Goal: Task Accomplishment & Management: Use online tool/utility

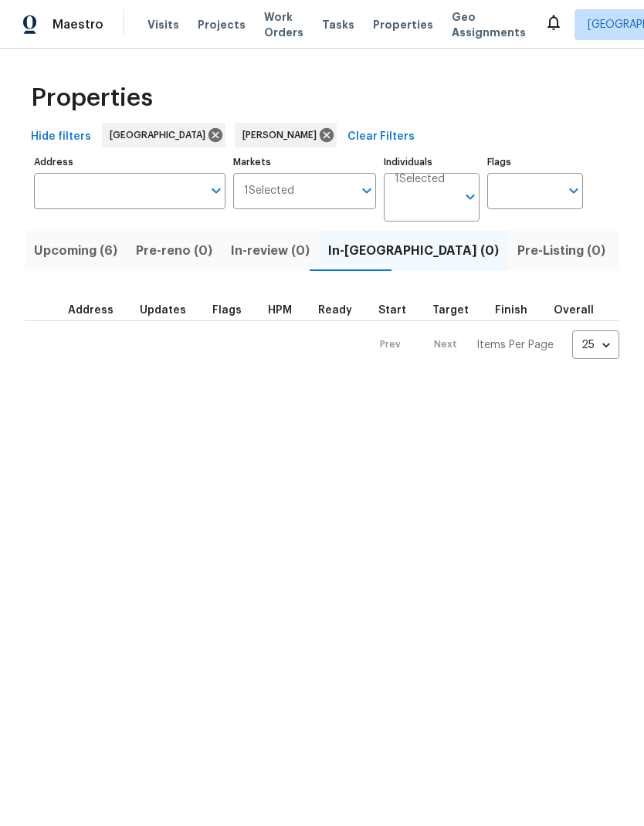
click at [624, 251] on span "Listed (8)" at bounding box center [653, 251] width 59 height 22
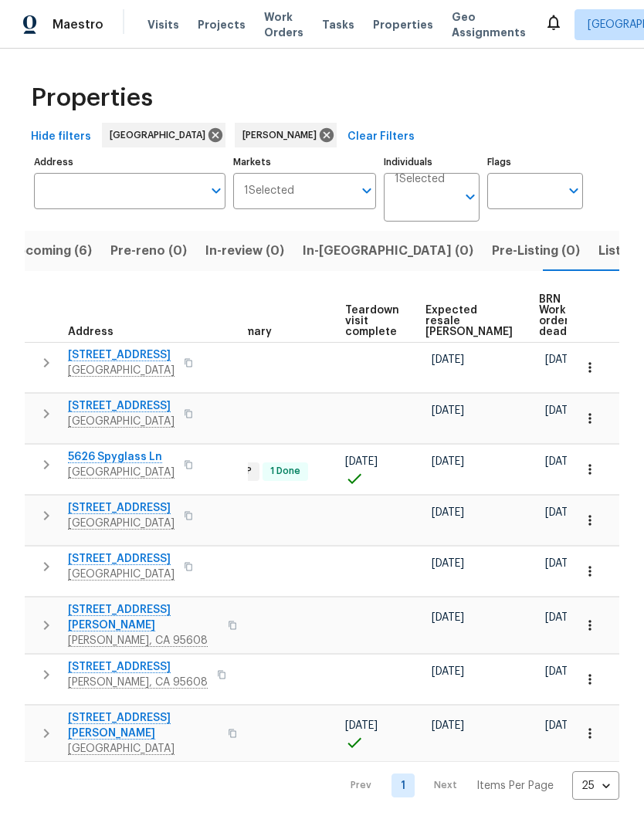
scroll to position [0, 337]
click at [456, 305] on span "Expected resale COE" at bounding box center [469, 321] width 87 height 32
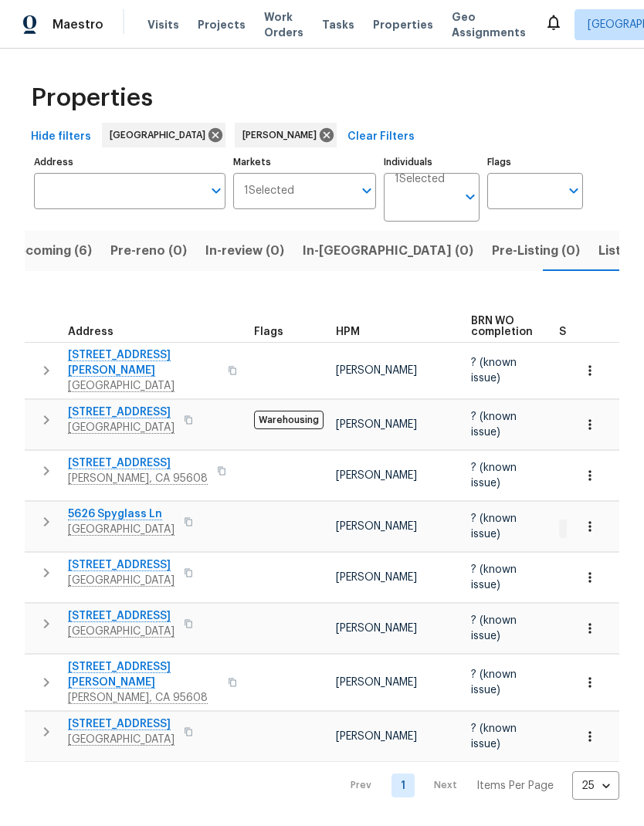
click at [598, 251] on span "Listed (8)" at bounding box center [627, 251] width 59 height 22
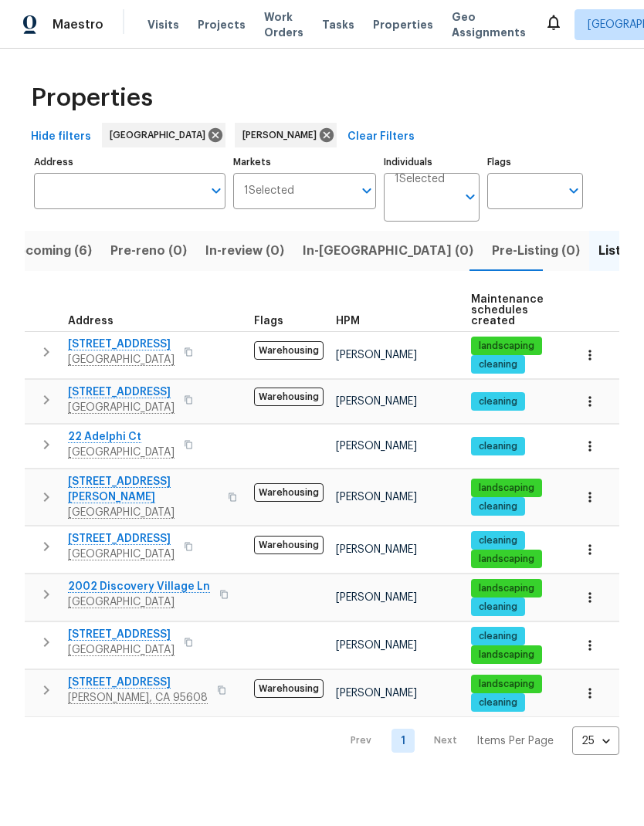
click at [193, 542] on icon "button" at bounding box center [188, 546] width 9 height 9
click at [192, 543] on icon "button" at bounding box center [189, 547] width 8 height 8
click at [198, 632] on button "button" at bounding box center [188, 643] width 19 height 22
click at [192, 639] on icon "button" at bounding box center [189, 643] width 8 height 8
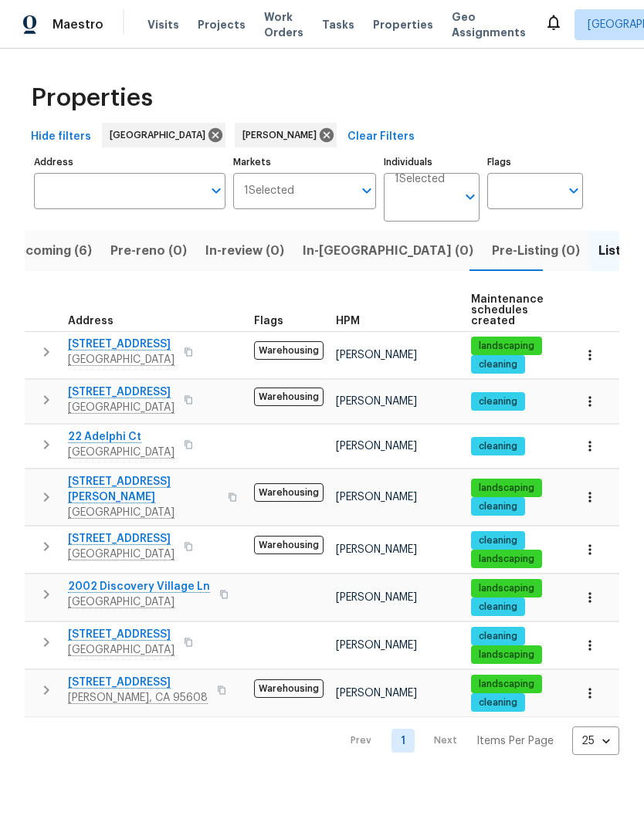
click at [193, 638] on icon "button" at bounding box center [188, 642] width 9 height 9
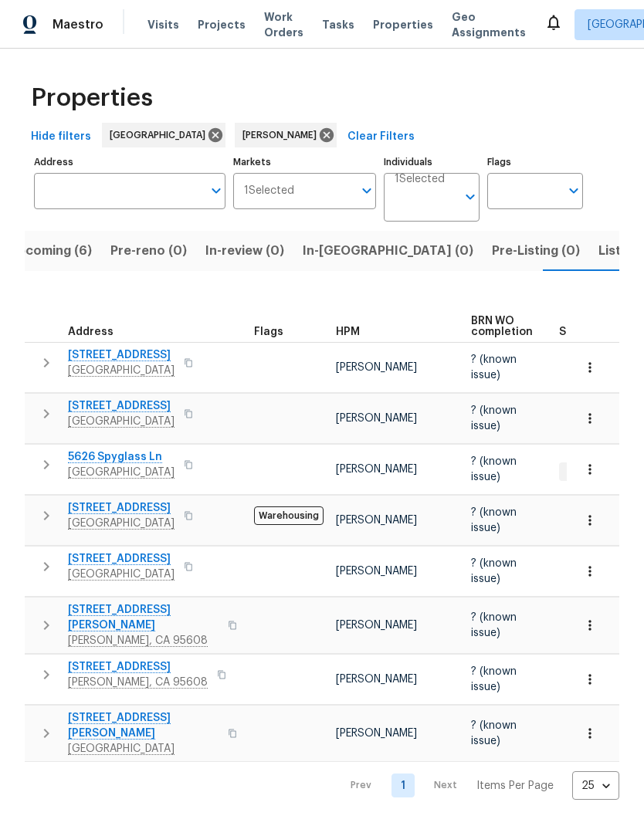
click at [193, 409] on icon "button" at bounding box center [188, 413] width 9 height 9
click at [216, 398] on div "3667 Archetto Dr El Dorado Hills, CA 95762" at bounding box center [155, 413] width 174 height 31
click at [193, 409] on icon "button" at bounding box center [188, 413] width 9 height 9
click at [198, 403] on button "button" at bounding box center [188, 414] width 19 height 22
click at [193, 409] on icon "button" at bounding box center [188, 413] width 9 height 9
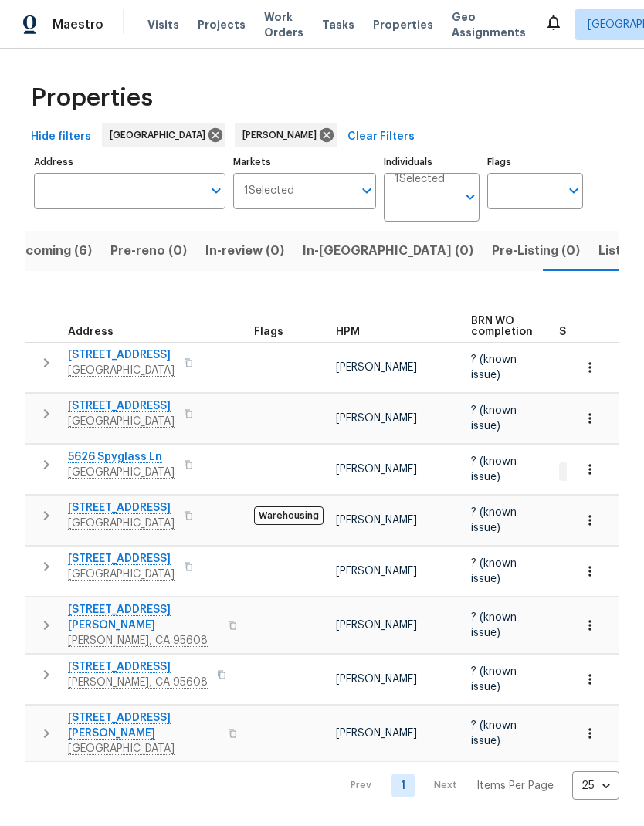
click at [193, 409] on icon "button" at bounding box center [188, 413] width 9 height 9
click at [598, 252] on span "Listed (8)" at bounding box center [627, 251] width 59 height 22
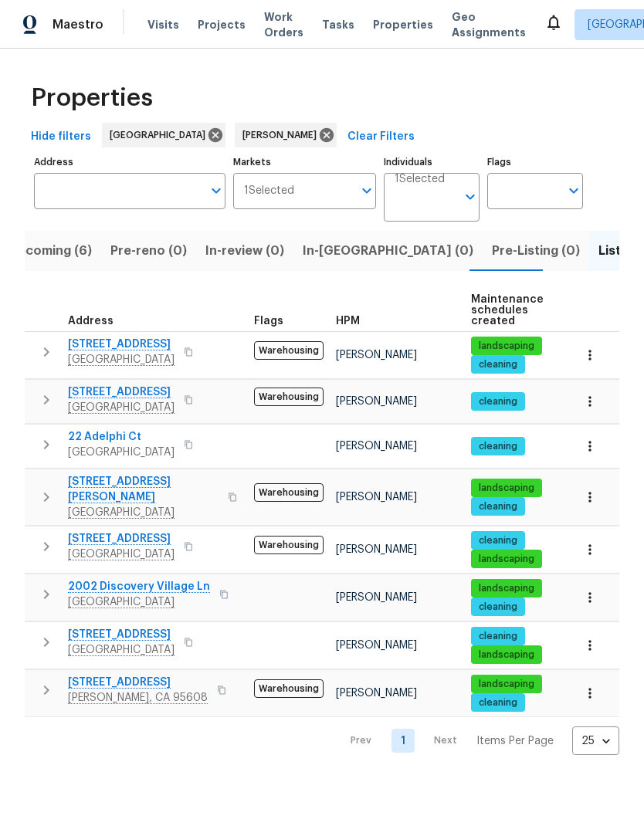
click at [198, 354] on button "button" at bounding box center [188, 352] width 19 height 22
click at [198, 351] on button "button" at bounding box center [188, 352] width 19 height 22
click at [198, 542] on button "button" at bounding box center [188, 547] width 19 height 22
click at [198, 539] on button "button" at bounding box center [188, 547] width 19 height 22
click at [198, 632] on button "button" at bounding box center [188, 643] width 19 height 22
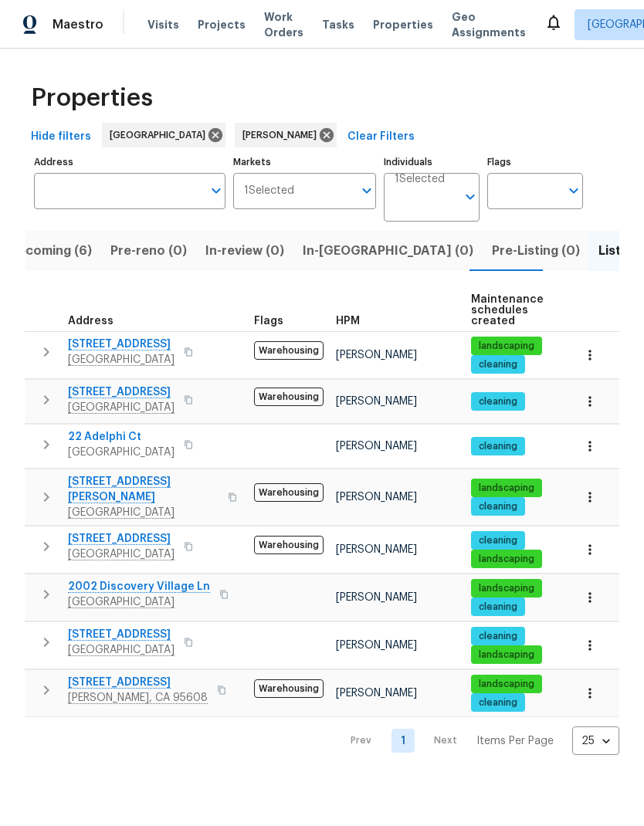
click at [193, 638] on icon "button" at bounding box center [188, 642] width 9 height 9
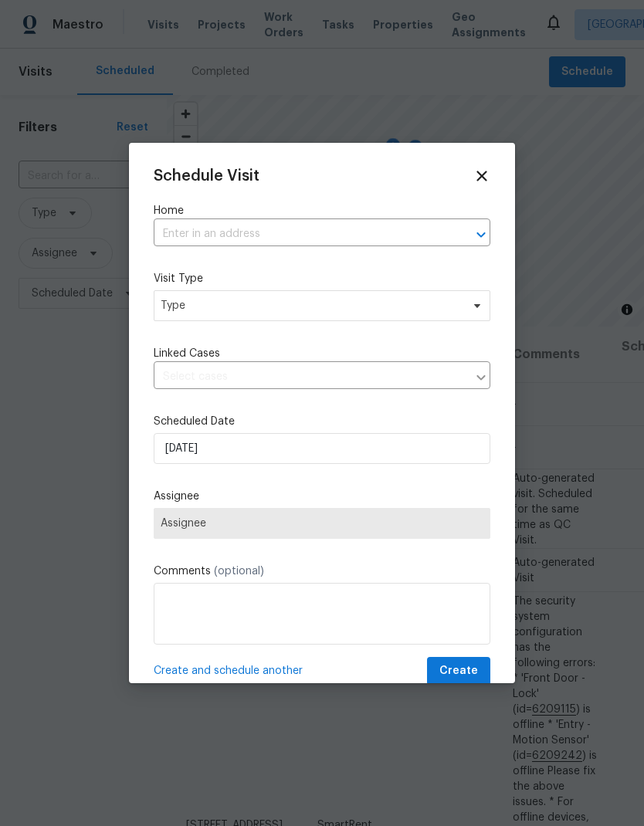
scroll to position [1090, 0]
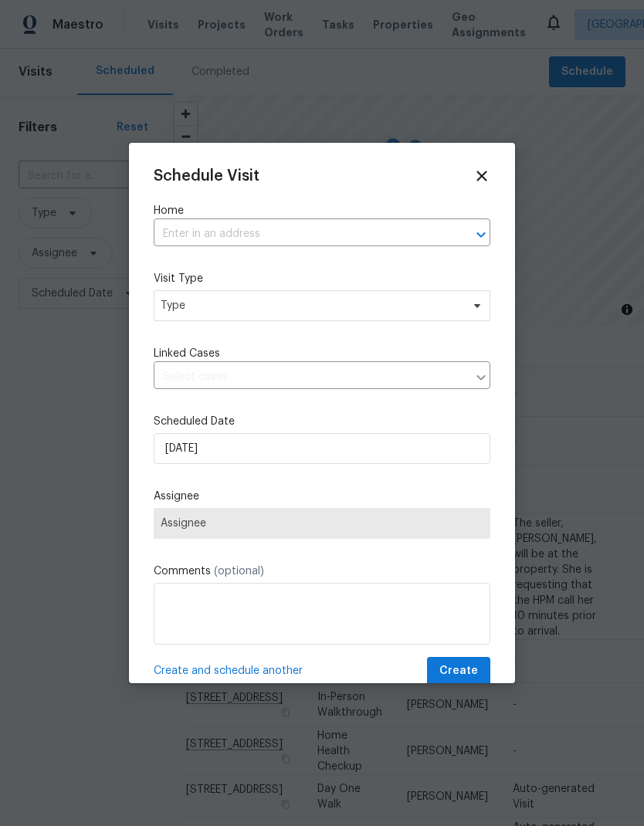
click at [244, 236] on input "text" at bounding box center [300, 234] width 293 height 24
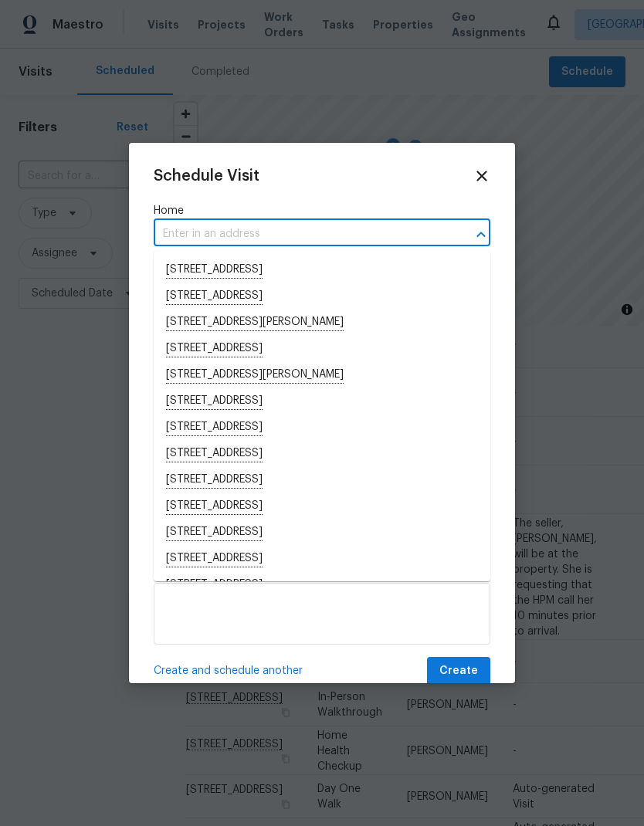
click at [199, 229] on input "text" at bounding box center [300, 234] width 293 height 24
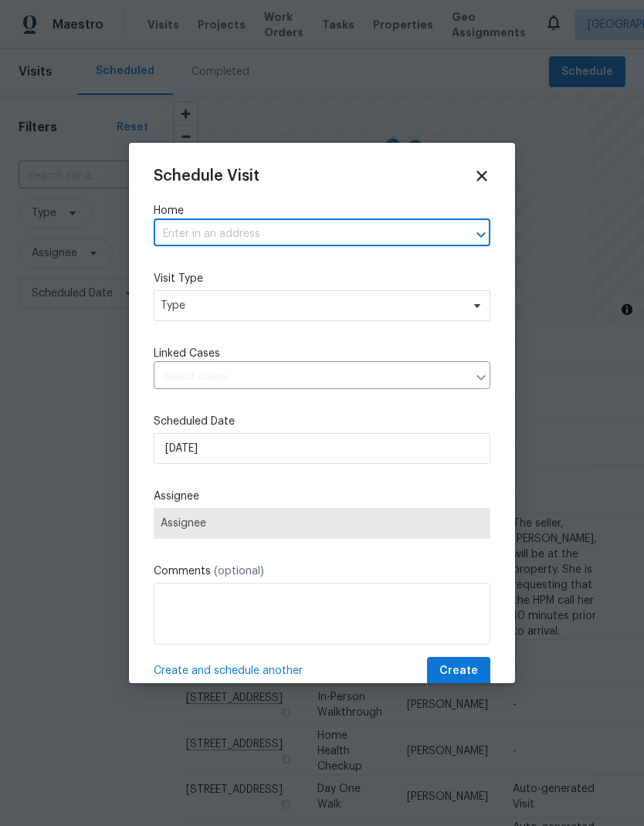
paste input "[STREET_ADDRESS]"
type input "[STREET_ADDRESS]"
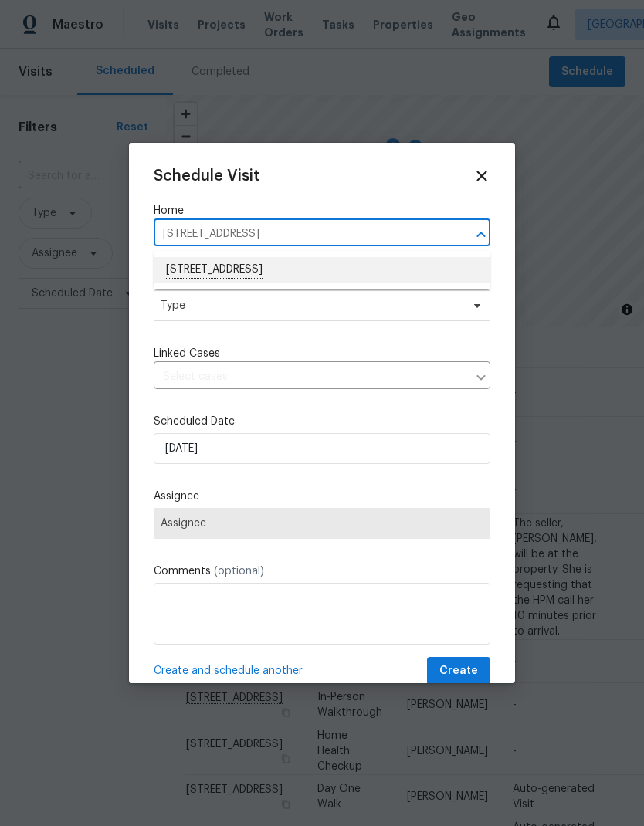
click at [321, 271] on li "[STREET_ADDRESS]" at bounding box center [322, 270] width 337 height 26
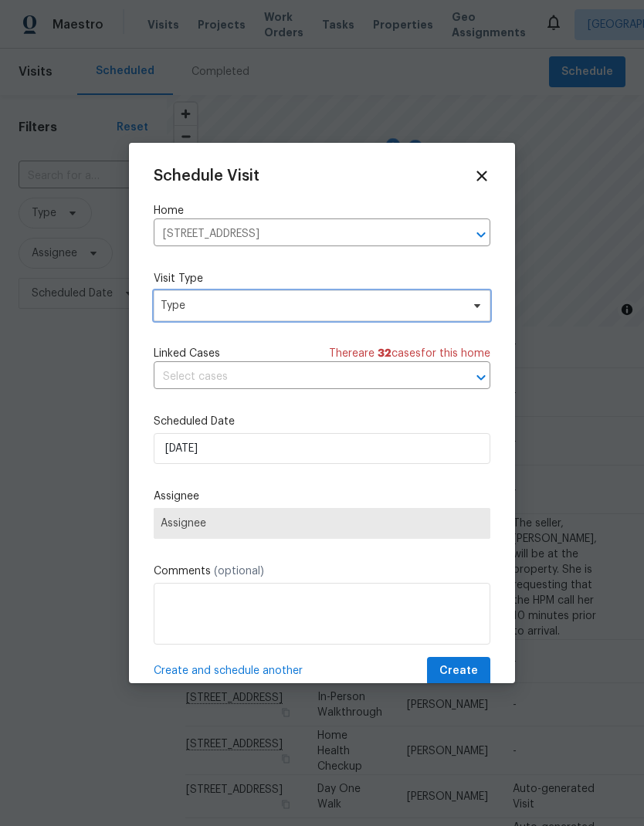
click at [300, 308] on span "Type" at bounding box center [311, 305] width 300 height 15
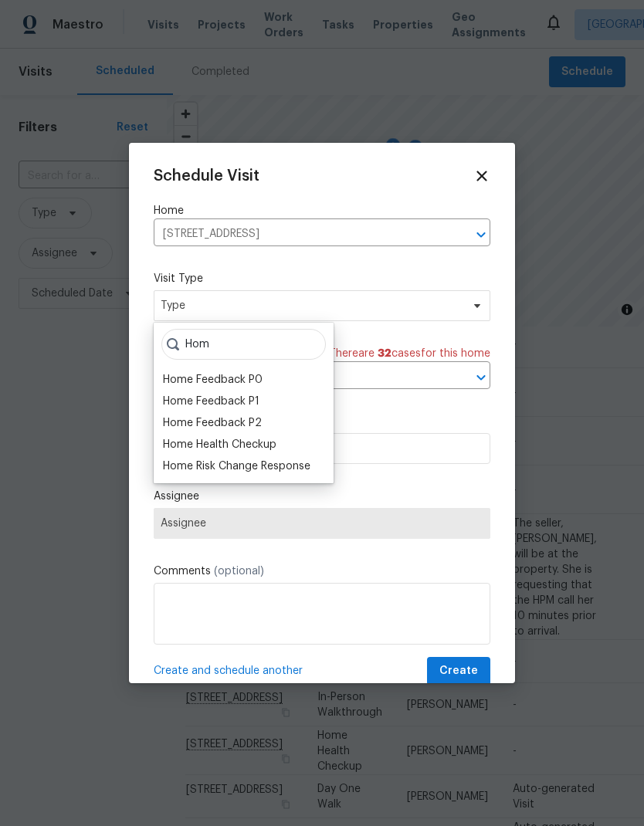
type input "Hom"
click at [270, 443] on div "Home Health Checkup" at bounding box center [220, 444] width 114 height 15
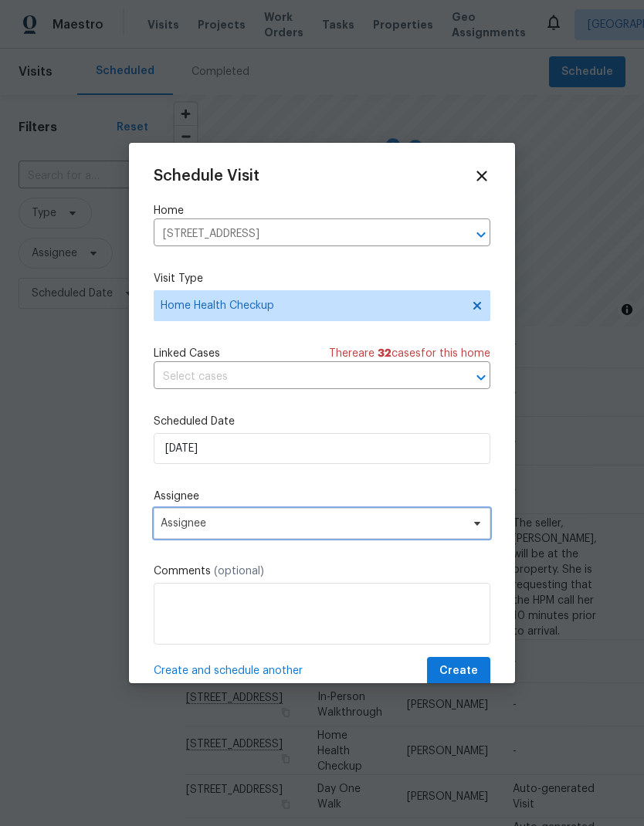
click at [330, 527] on span "Assignee" at bounding box center [312, 523] width 303 height 12
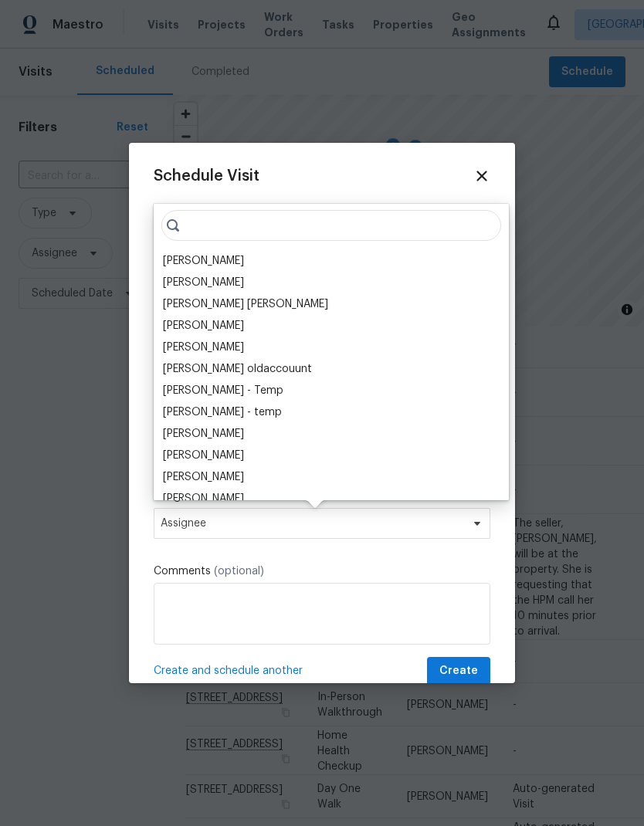
click at [218, 264] on div "[PERSON_NAME]" at bounding box center [203, 260] width 81 height 15
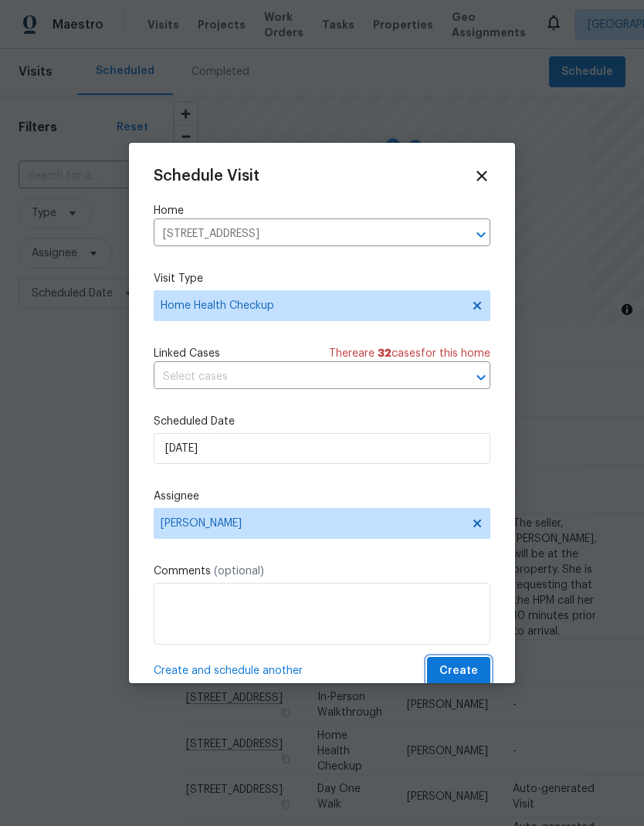
click at [471, 673] on span "Create" at bounding box center [458, 671] width 39 height 19
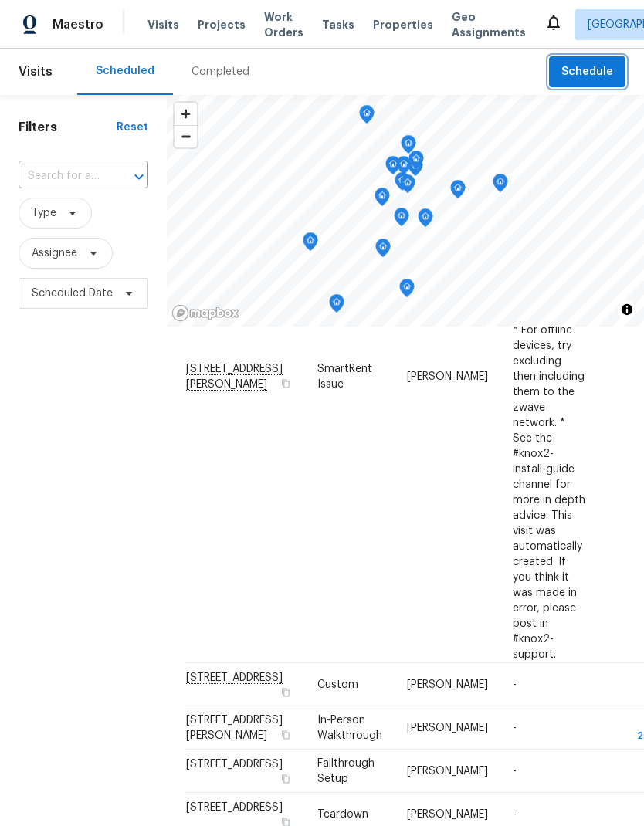
click at [601, 71] on span "Schedule" at bounding box center [587, 72] width 52 height 19
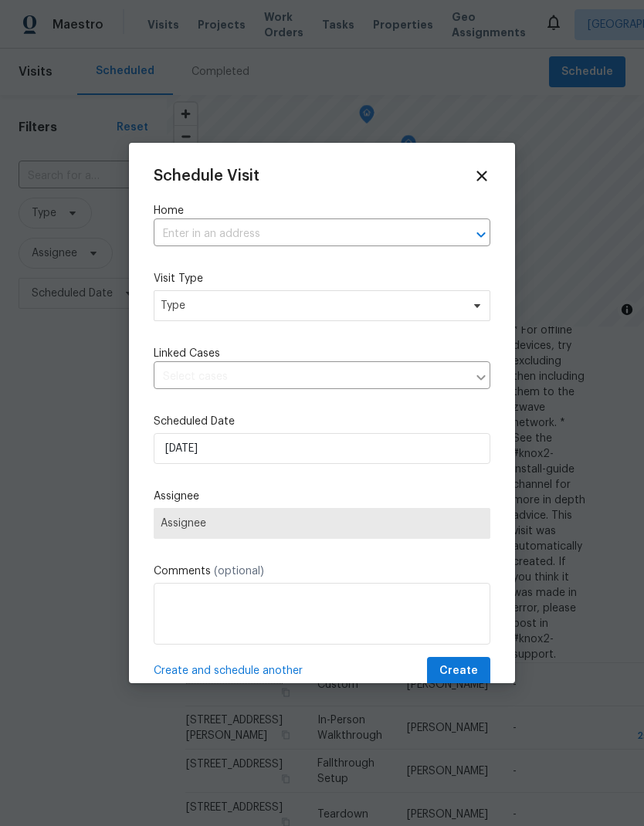
click at [284, 235] on input "text" at bounding box center [300, 234] width 293 height 24
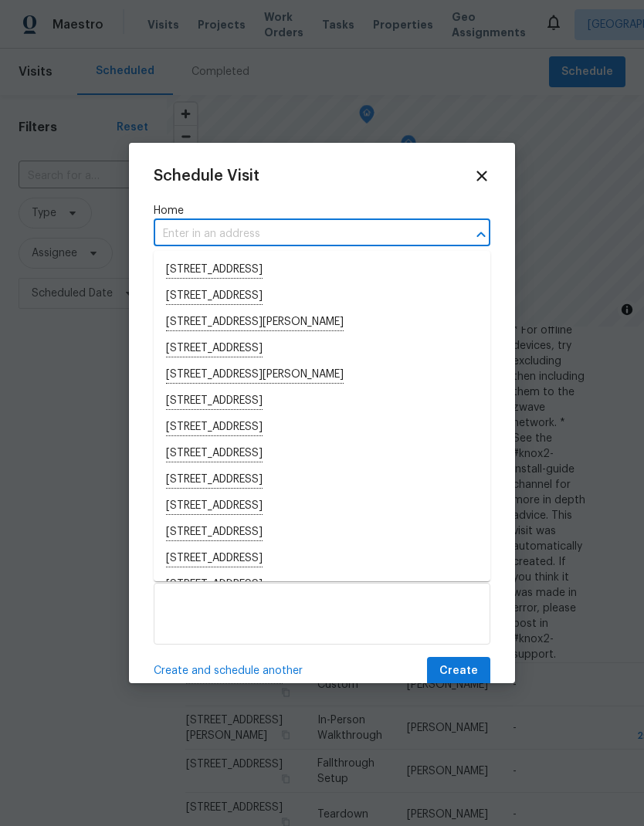
click at [232, 236] on input "text" at bounding box center [300, 234] width 293 height 24
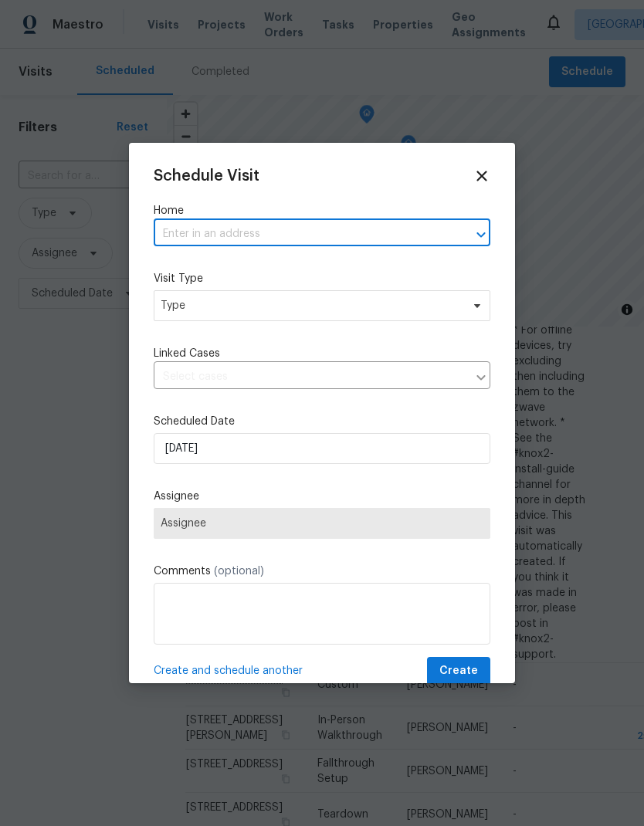
paste input "[STREET_ADDRESS]"
type input "[STREET_ADDRESS]"
click at [333, 268] on li "[STREET_ADDRESS]" at bounding box center [322, 269] width 337 height 25
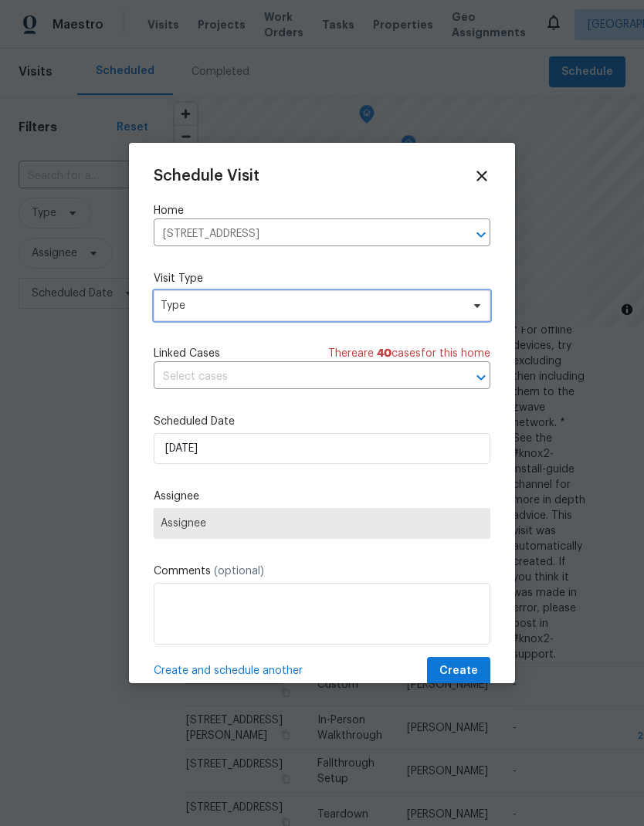
click at [323, 307] on span "Type" at bounding box center [311, 305] width 300 height 15
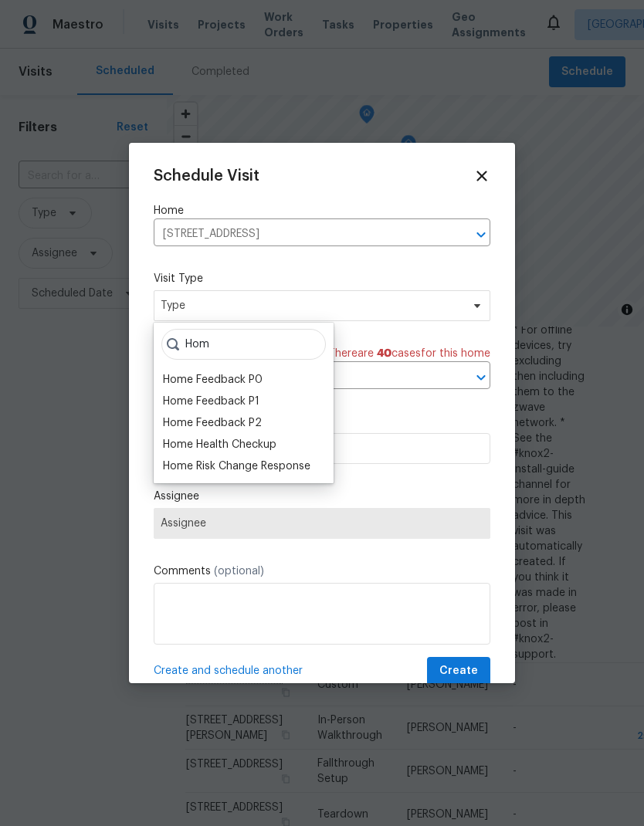
type input "Hom"
click at [274, 443] on div "Home Health Checkup" at bounding box center [220, 444] width 114 height 15
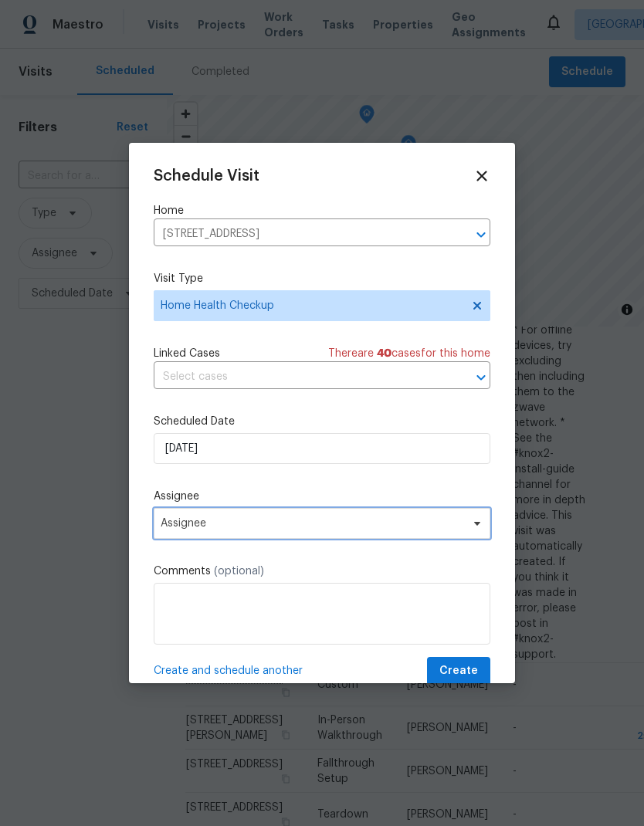
click at [351, 526] on span "Assignee" at bounding box center [312, 523] width 303 height 12
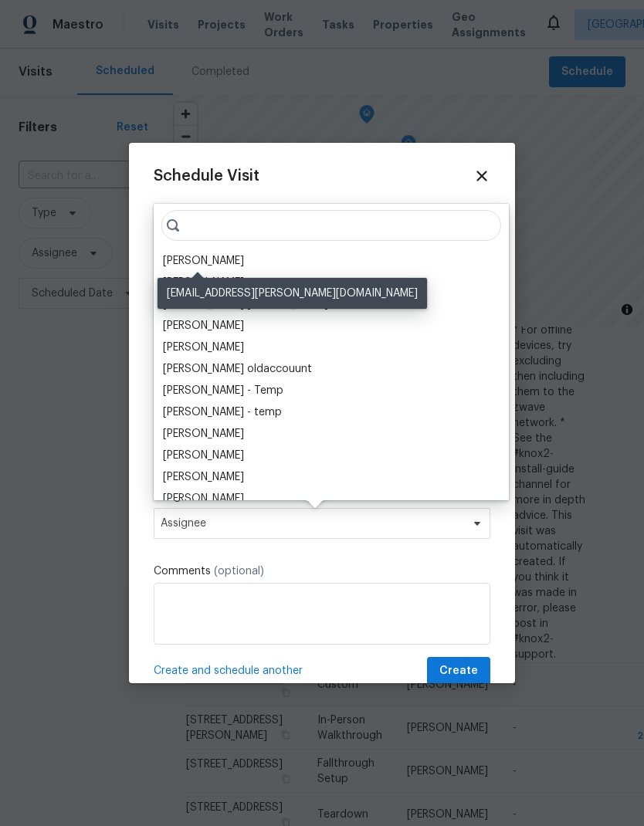
click at [231, 258] on div "[PERSON_NAME]" at bounding box center [203, 260] width 81 height 15
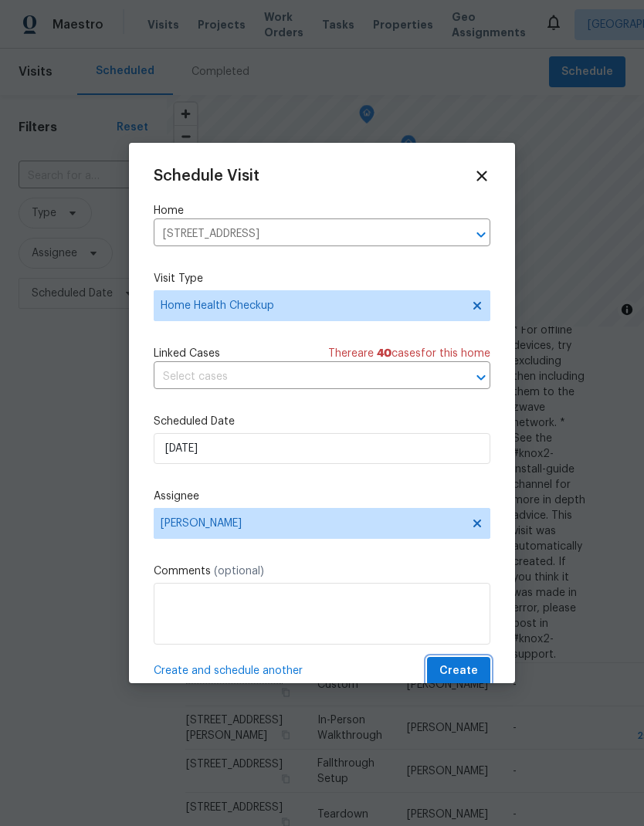
click at [460, 676] on span "Create" at bounding box center [458, 671] width 39 height 19
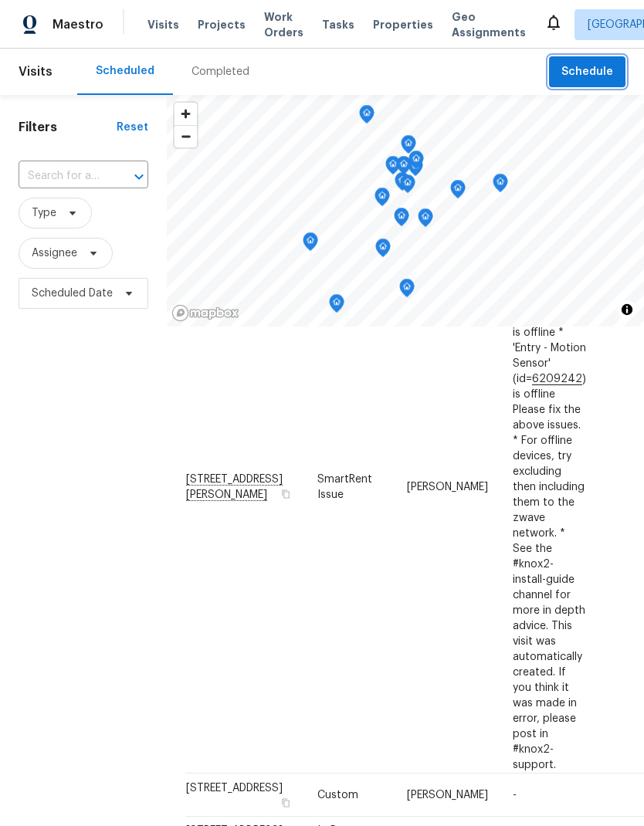
click at [591, 77] on span "Schedule" at bounding box center [587, 72] width 52 height 19
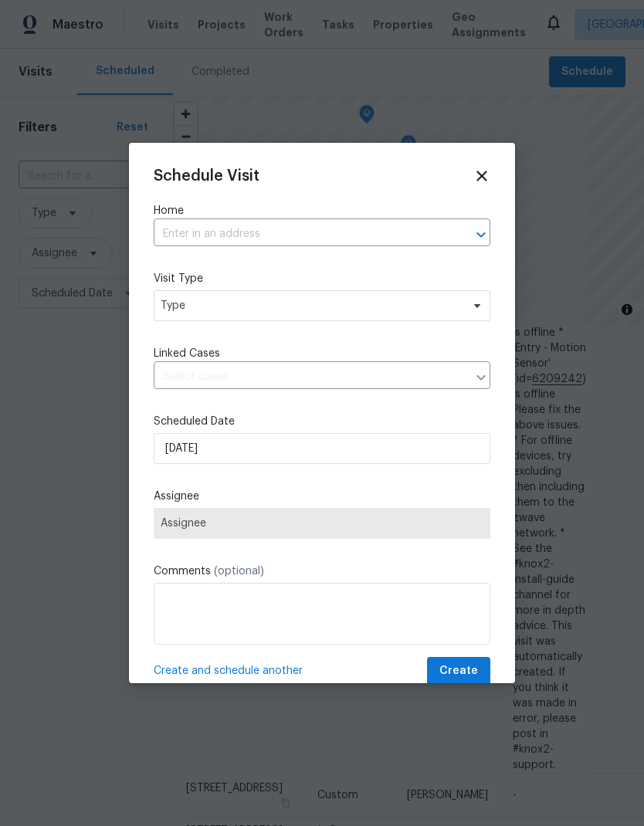
click at [296, 225] on input "text" at bounding box center [300, 234] width 293 height 24
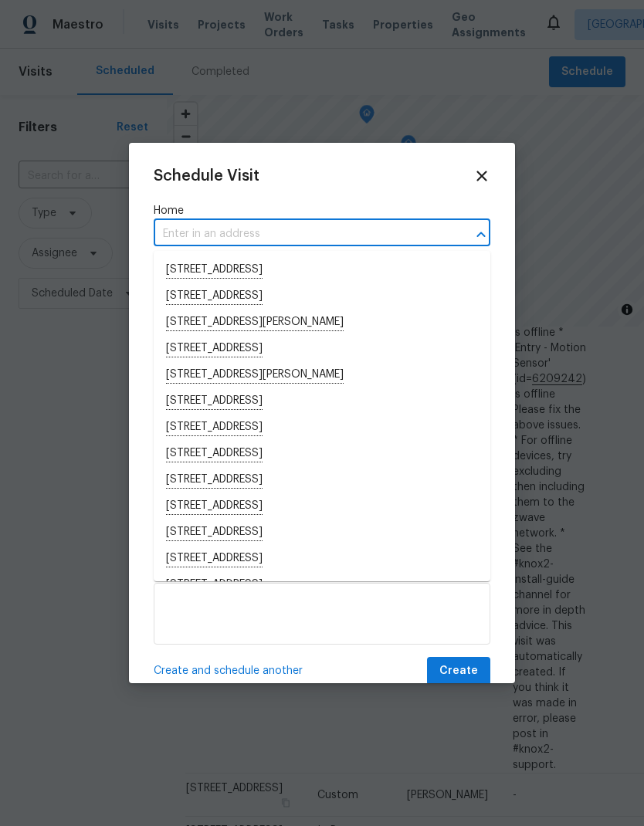
click at [198, 234] on input "text" at bounding box center [300, 234] width 293 height 24
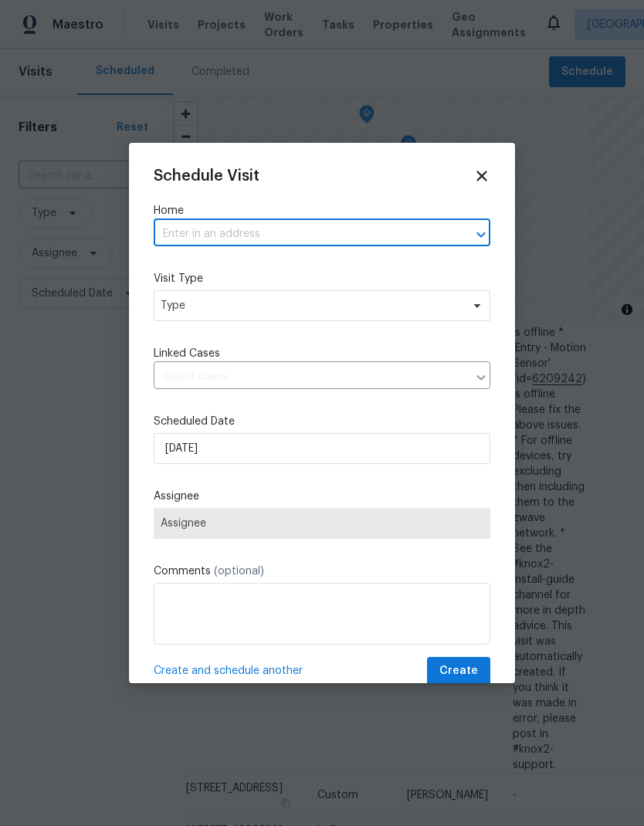
paste input "[STREET_ADDRESS]"
type input "[STREET_ADDRESS]"
click at [354, 266] on li "[STREET_ADDRESS]" at bounding box center [322, 270] width 337 height 26
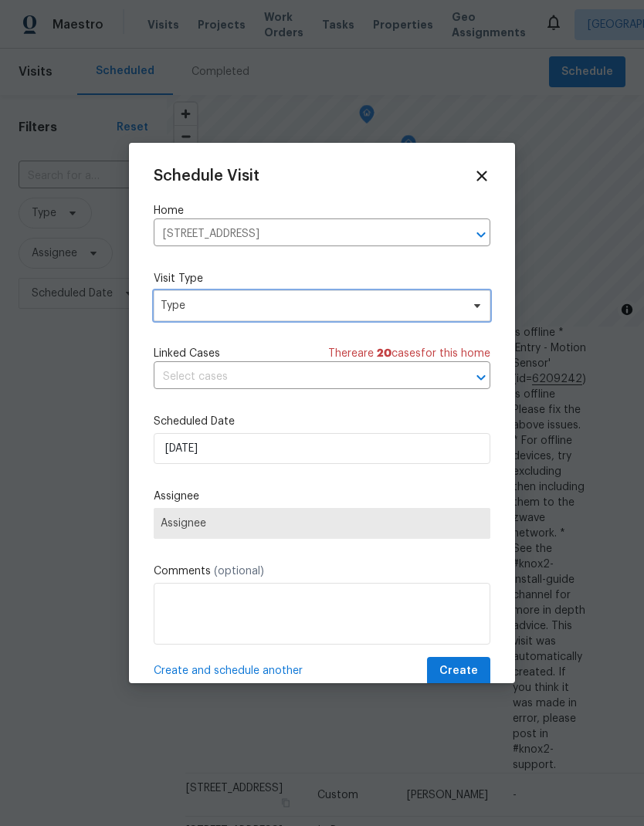
click at [370, 304] on span "Type" at bounding box center [311, 305] width 300 height 15
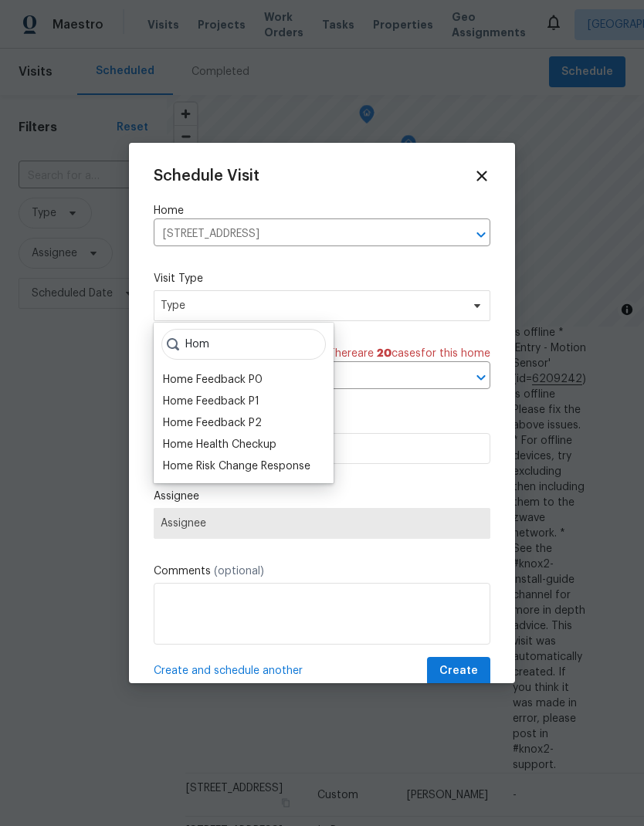
type input "Hom"
click at [272, 444] on div "Home Health Checkup" at bounding box center [220, 444] width 114 height 15
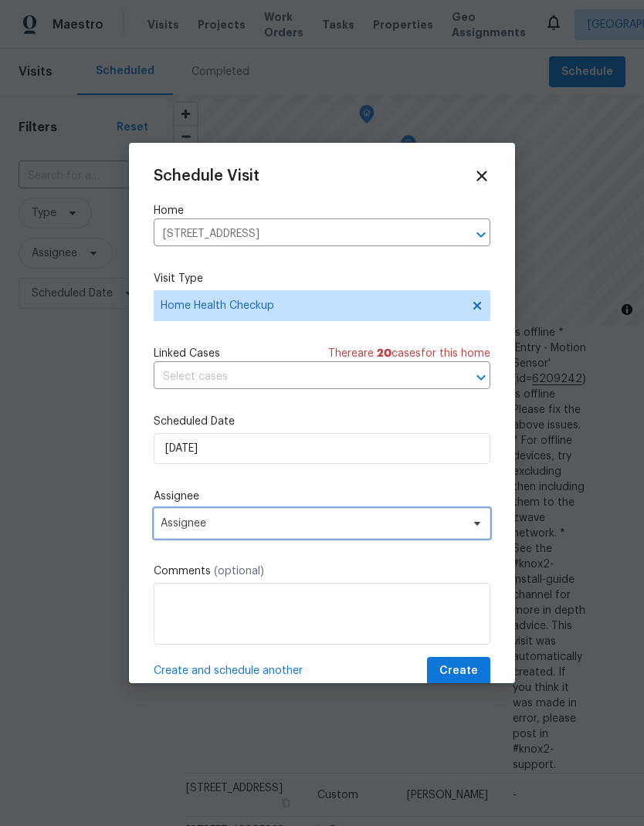
click at [332, 521] on span "Assignee" at bounding box center [312, 523] width 303 height 12
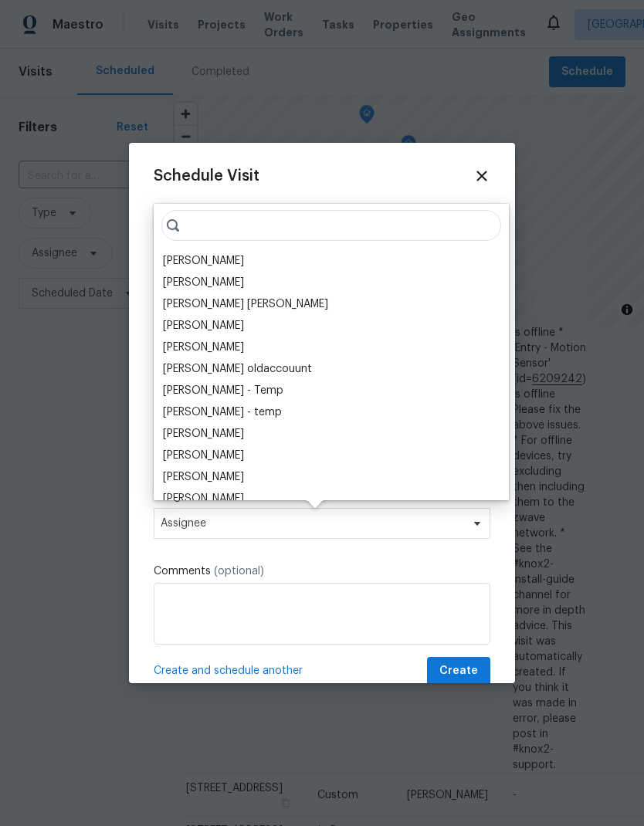
click at [225, 253] on div "[PERSON_NAME]" at bounding box center [203, 260] width 81 height 15
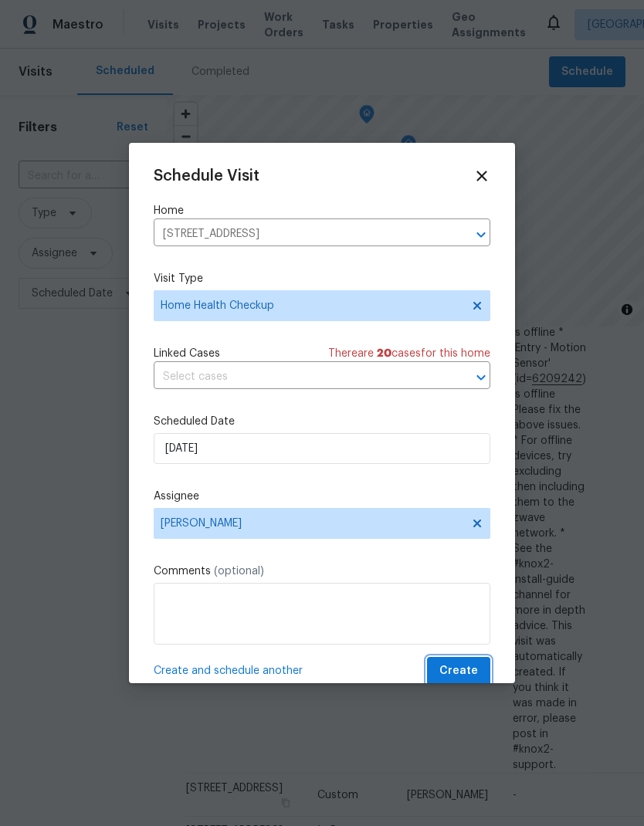
click at [467, 670] on span "Create" at bounding box center [458, 671] width 39 height 19
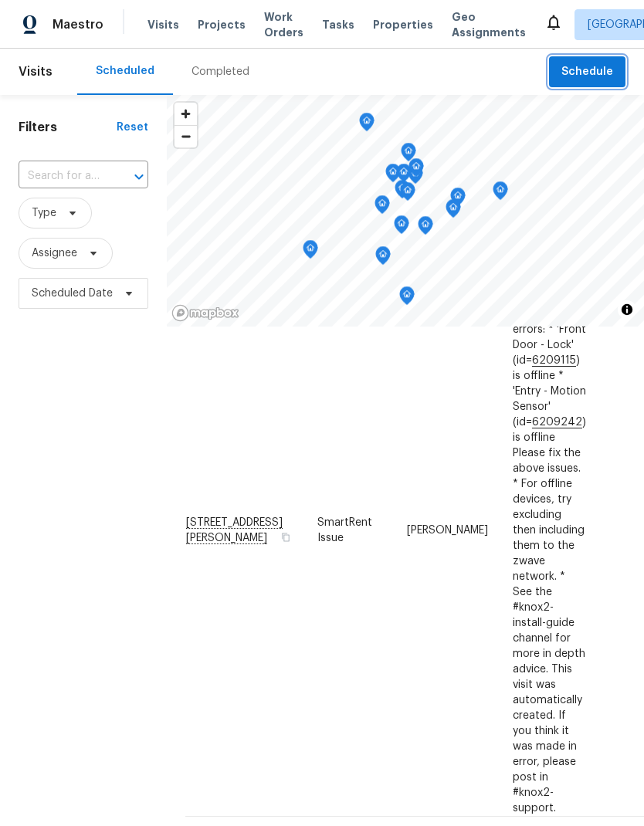
click at [591, 74] on span "Schedule" at bounding box center [587, 72] width 52 height 19
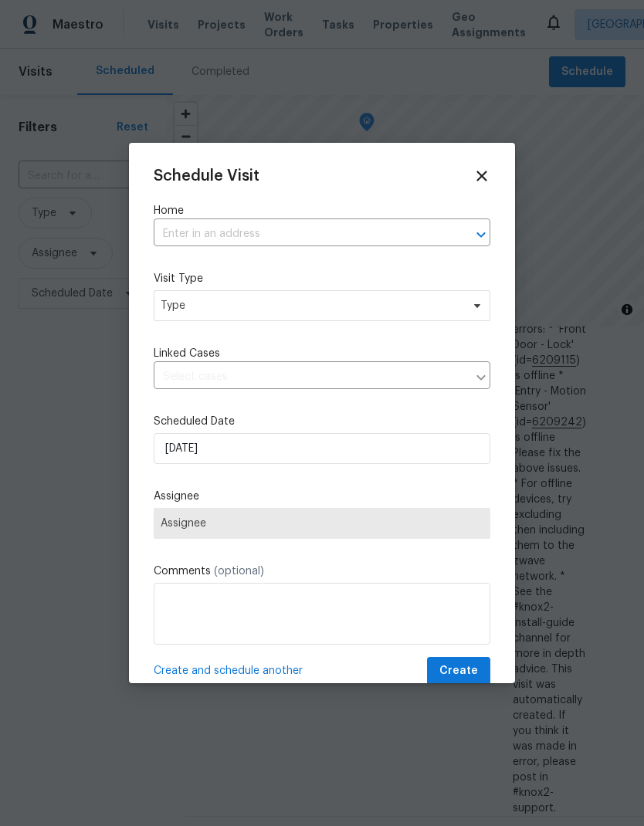
click at [225, 231] on input "text" at bounding box center [300, 234] width 293 height 24
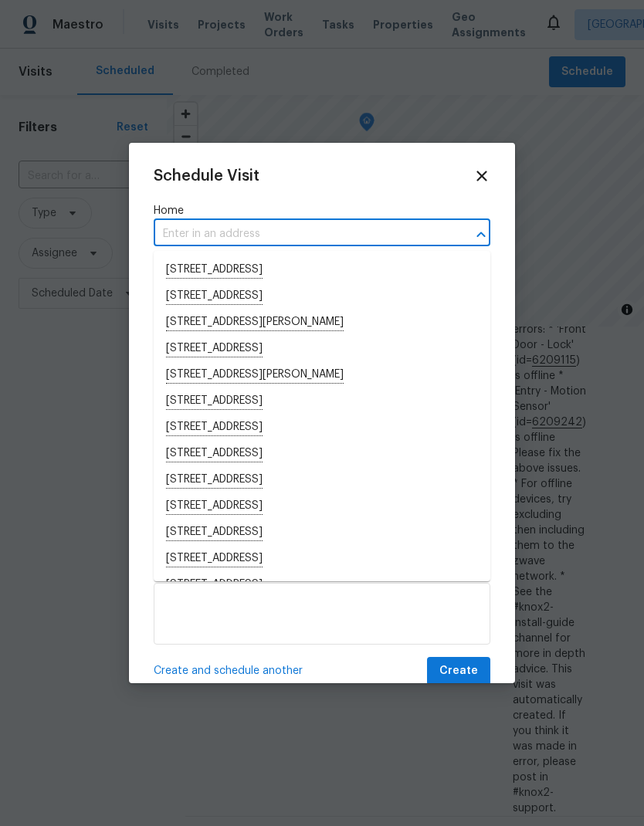
click at [212, 232] on input "text" at bounding box center [300, 234] width 293 height 24
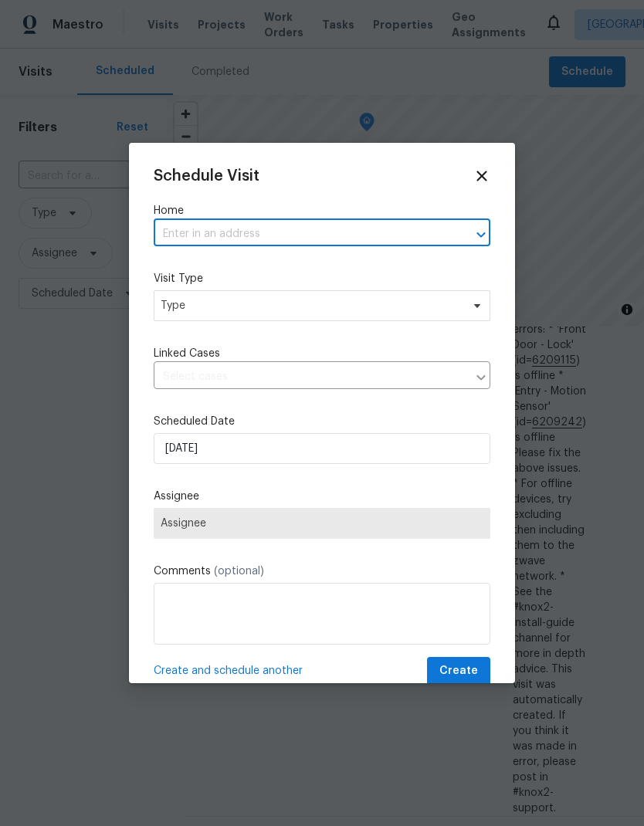
paste input "[STREET_ADDRESS]"
type input "[STREET_ADDRESS]"
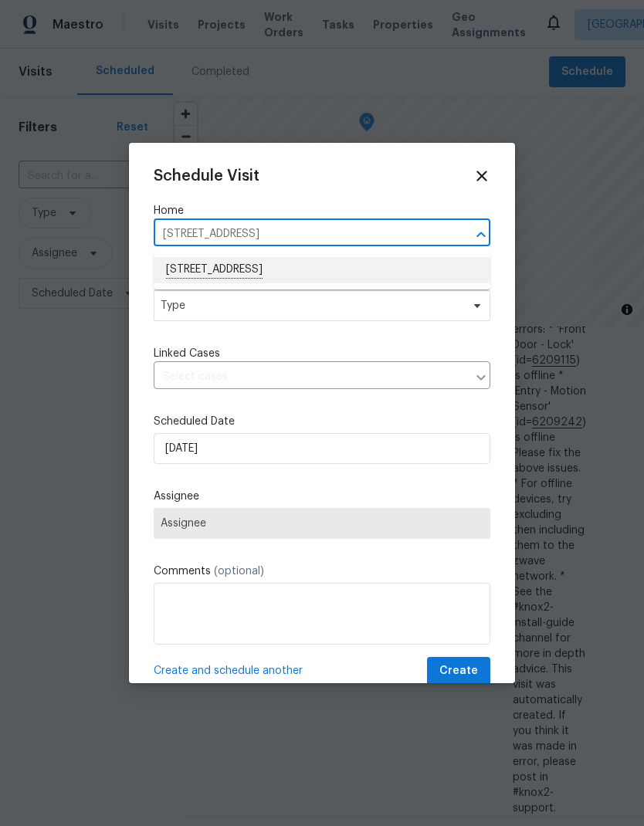
click at [321, 271] on li "[STREET_ADDRESS]" at bounding box center [322, 270] width 337 height 26
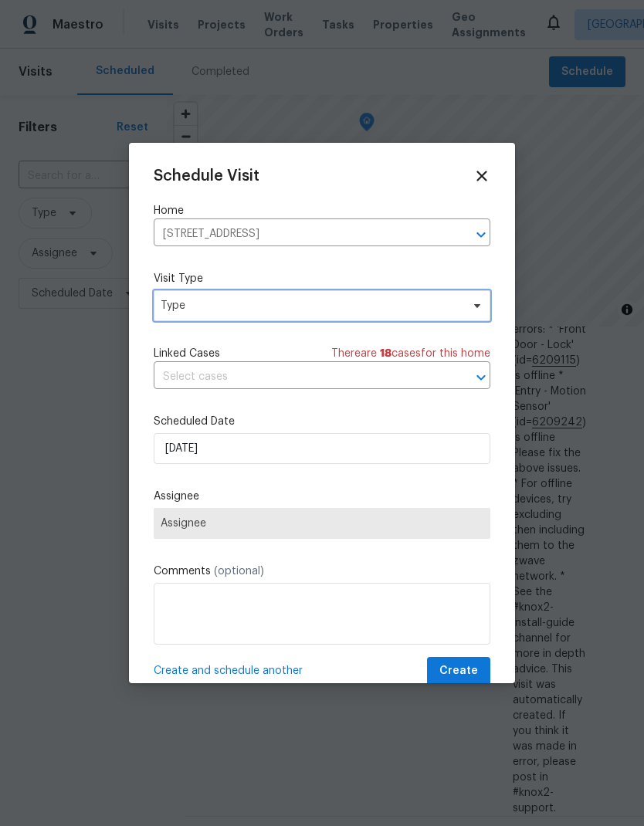
click at [339, 303] on span "Type" at bounding box center [311, 305] width 300 height 15
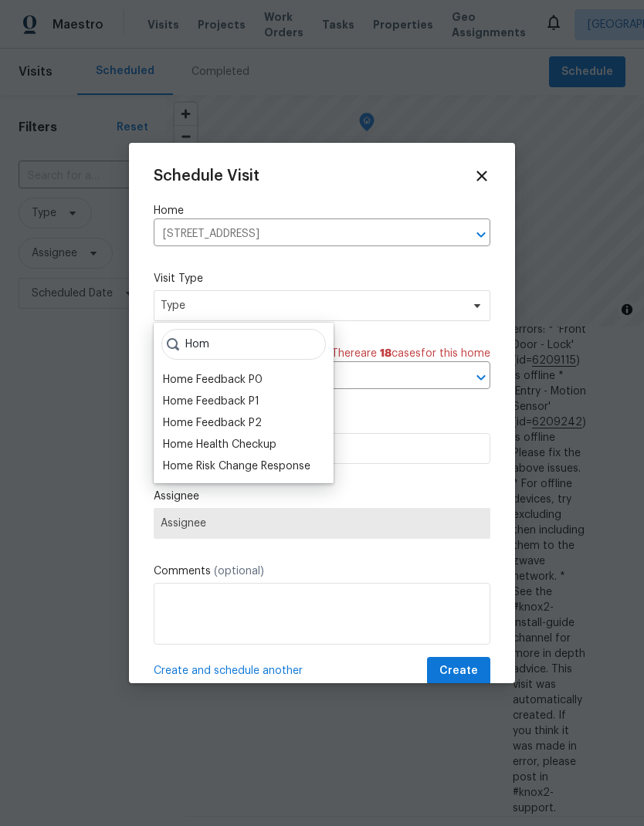
type input "Hom"
click at [273, 446] on div "Home Health Checkup" at bounding box center [220, 444] width 114 height 15
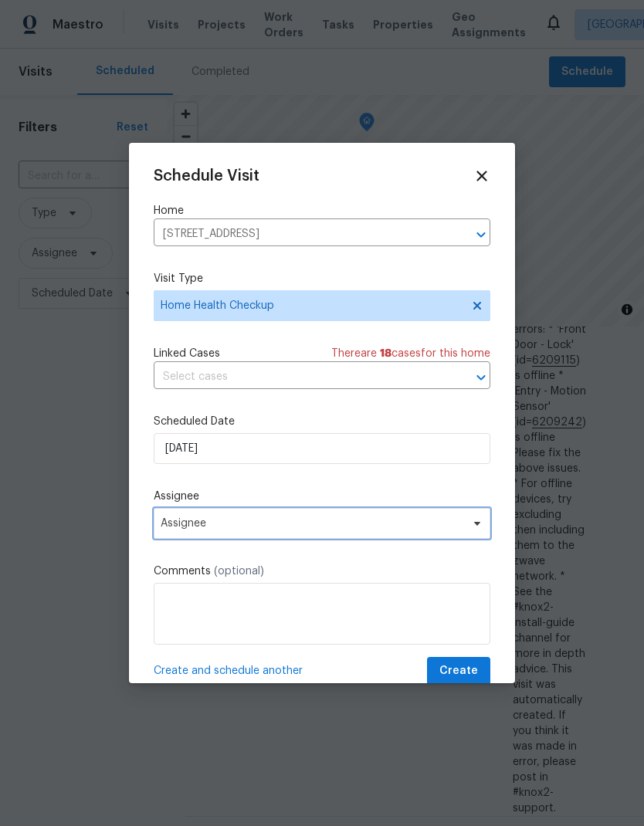
click at [319, 524] on span "Assignee" at bounding box center [312, 523] width 303 height 12
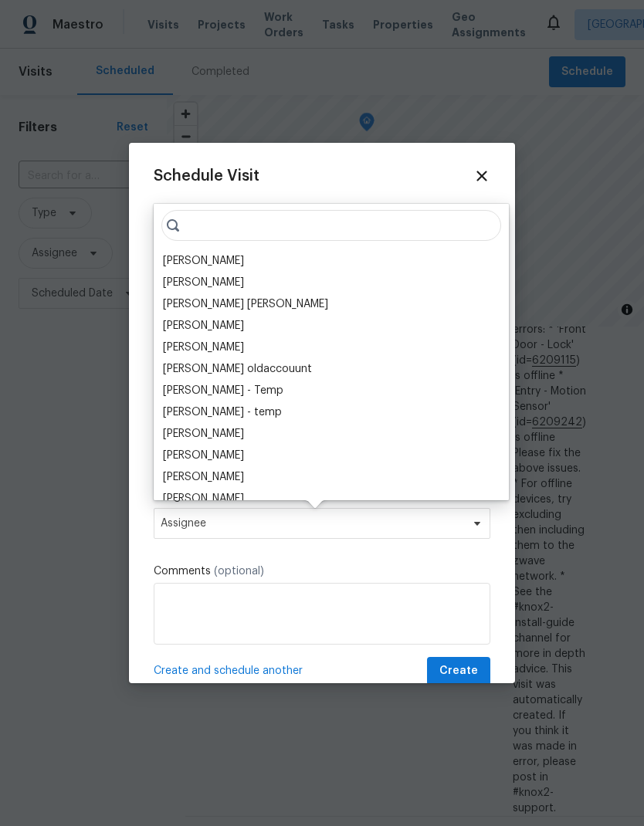
click at [219, 258] on div "[PERSON_NAME]" at bounding box center [203, 260] width 81 height 15
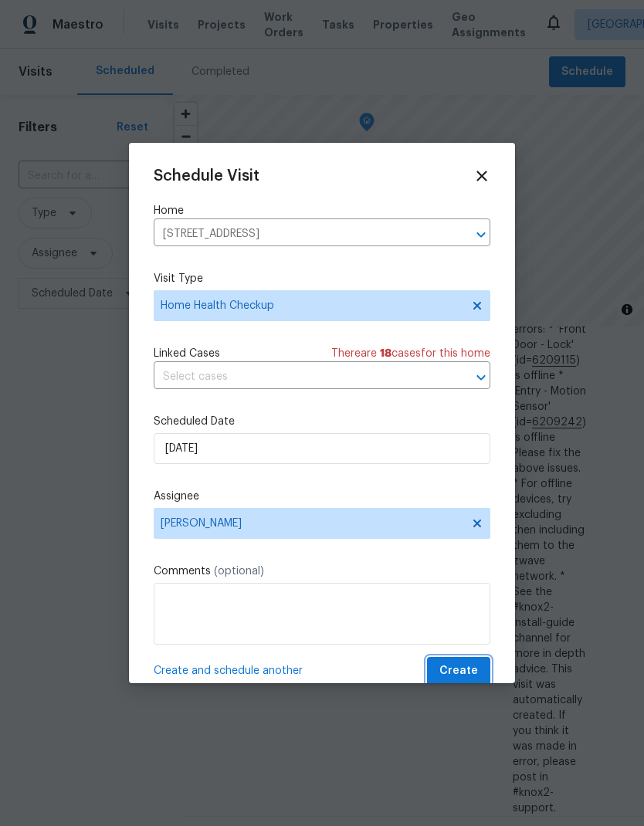
click at [469, 672] on span "Create" at bounding box center [458, 671] width 39 height 19
